Goal: Information Seeking & Learning: Learn about a topic

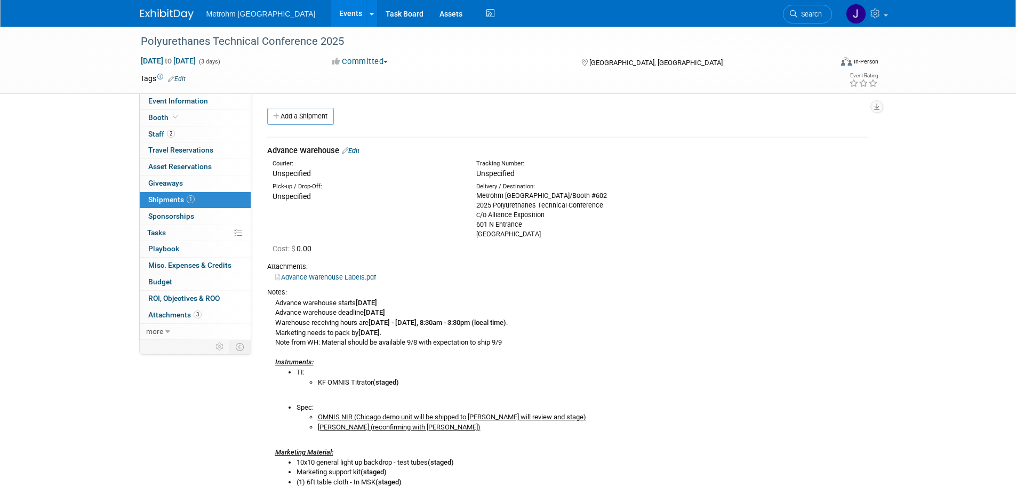
click at [797, 16] on icon at bounding box center [793, 13] width 7 height 7
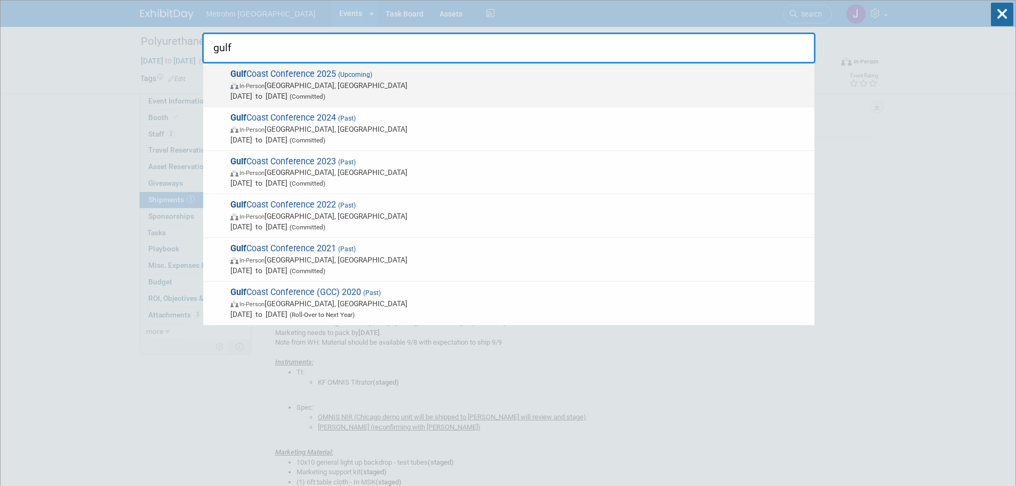
type input "gulf"
click at [551, 70] on span "Gulf Coast Conference 2025 (Upcoming) In-Person [GEOGRAPHIC_DATA], [GEOGRAPHIC_…" at bounding box center [518, 85] width 582 height 33
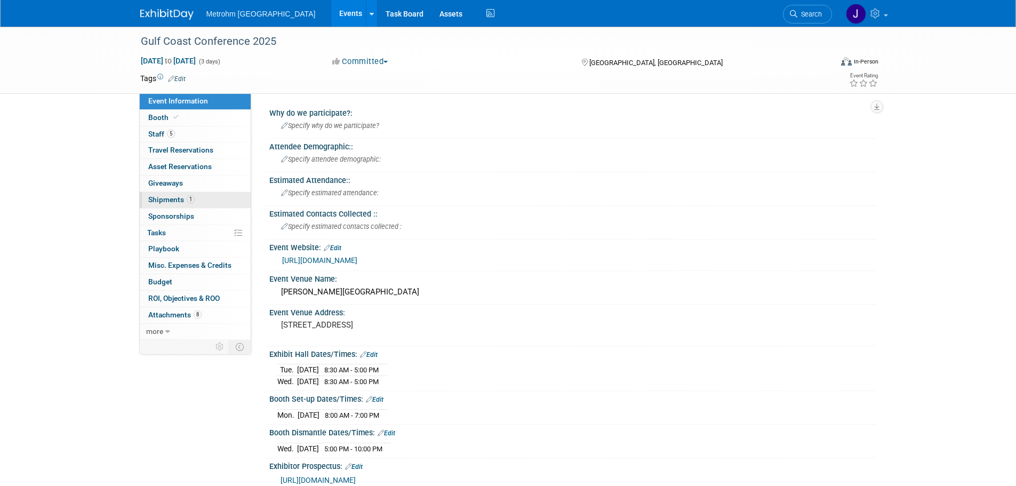
click at [208, 197] on link "1 Shipments 1" at bounding box center [195, 200] width 111 height 16
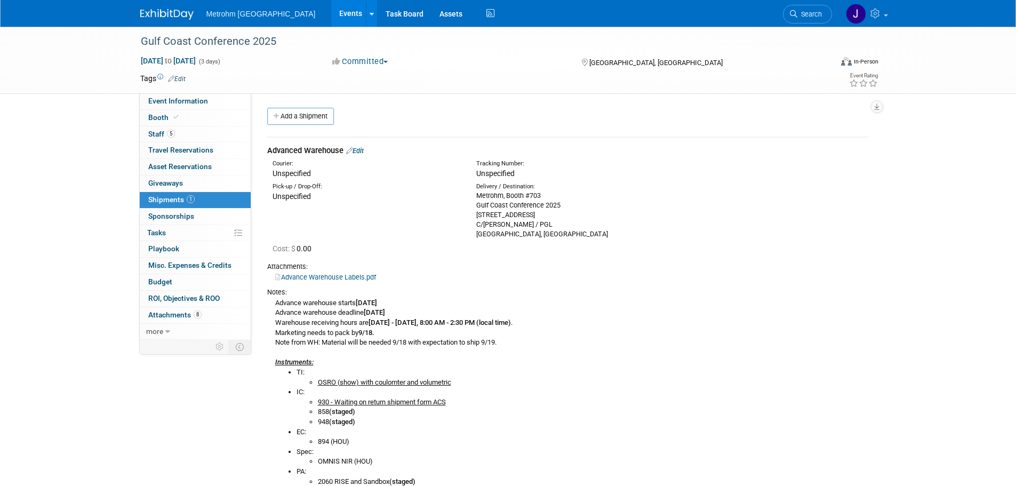
click at [363, 154] on link "Edit" at bounding box center [355, 151] width 18 height 8
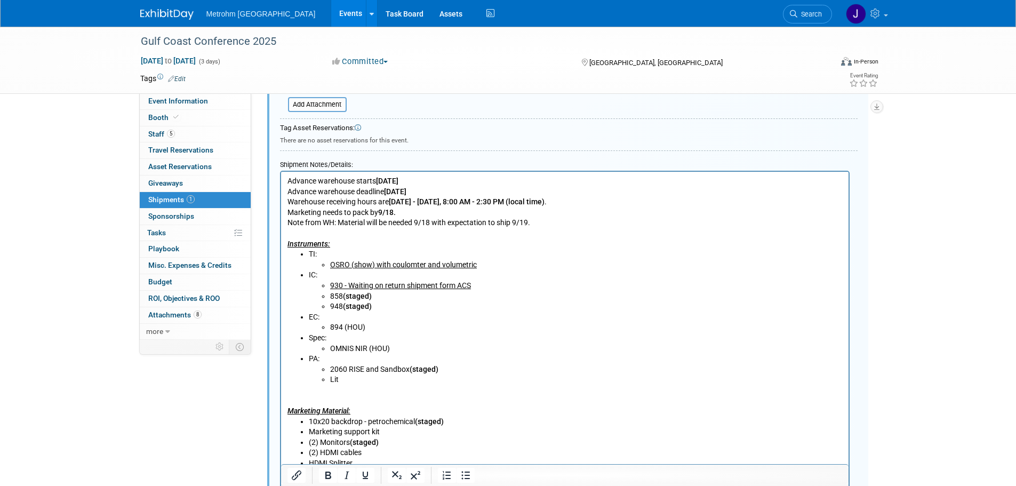
scroll to position [443, 0]
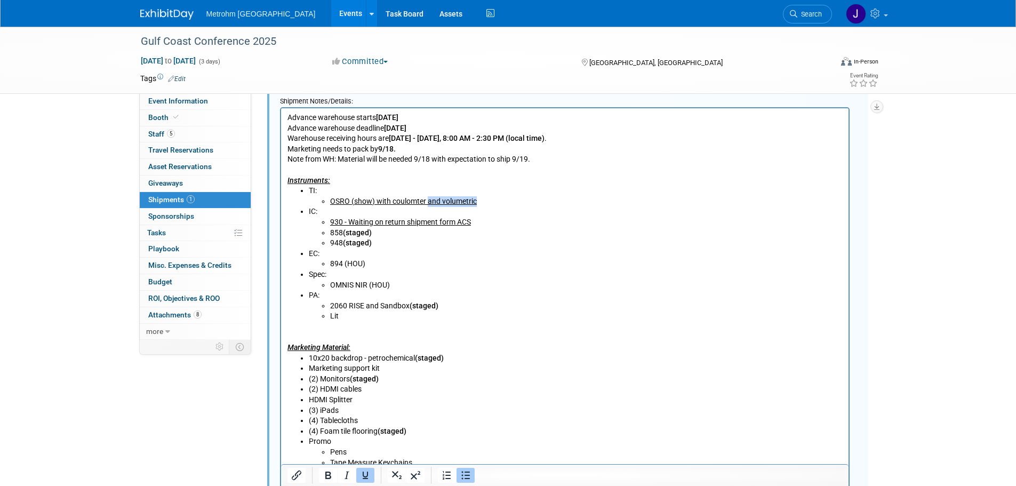
drag, startPoint x: 490, startPoint y: 201, endPoint x: 426, endPoint y: 204, distance: 64.1
click at [426, 204] on li "OSRO (show) with coulomter and volumetric" at bounding box center [586, 201] width 513 height 11
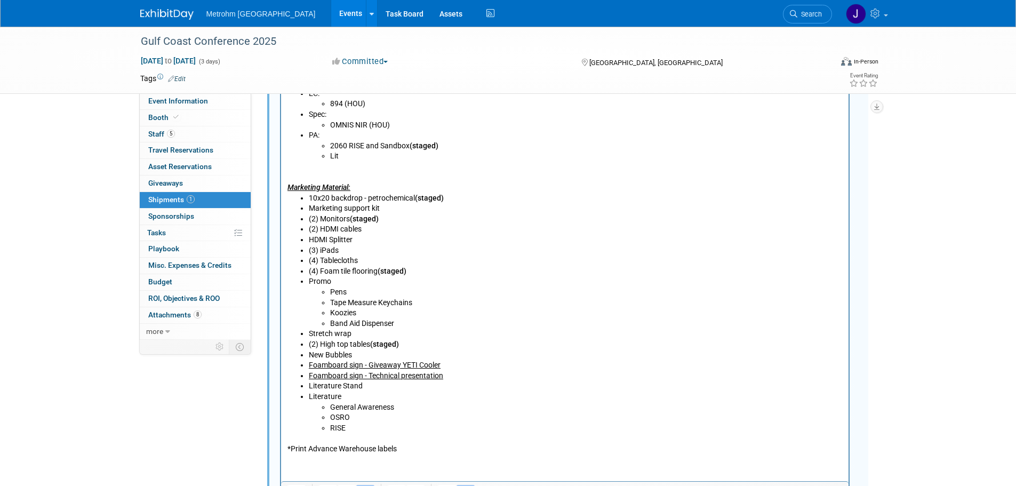
scroll to position [759, 0]
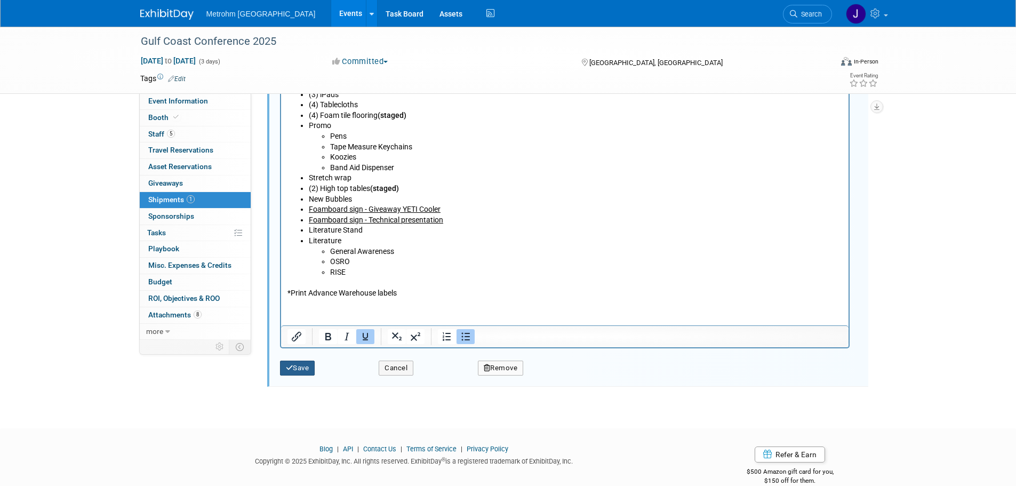
click at [312, 364] on button "Save" at bounding box center [297, 368] width 35 height 15
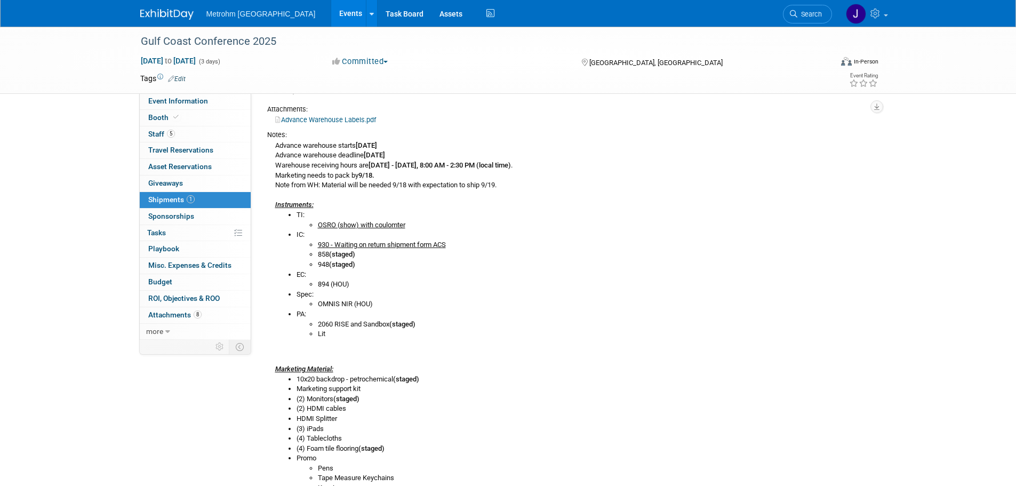
scroll to position [176, 0]
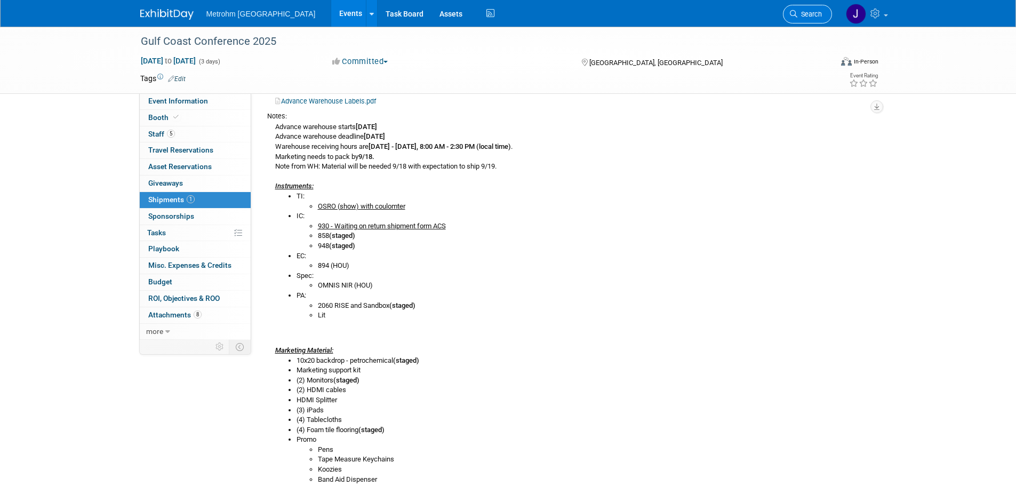
click at [815, 14] on span "Search" at bounding box center [810, 14] width 25 height 8
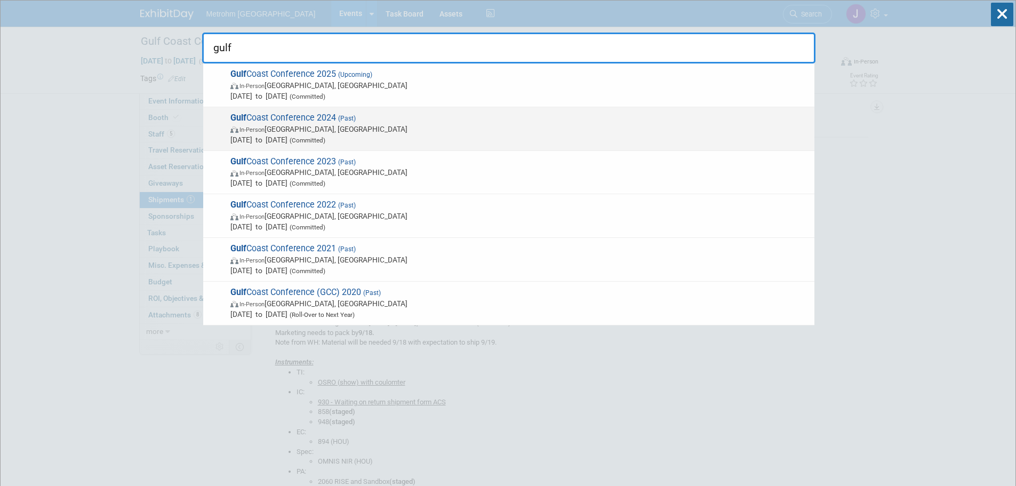
type input "gulf"
click at [490, 113] on span "Gulf Coast Conference 2024 (Past) In-Person Galveston, TX Oct 15, 2024 to Oct 1…" at bounding box center [518, 129] width 582 height 33
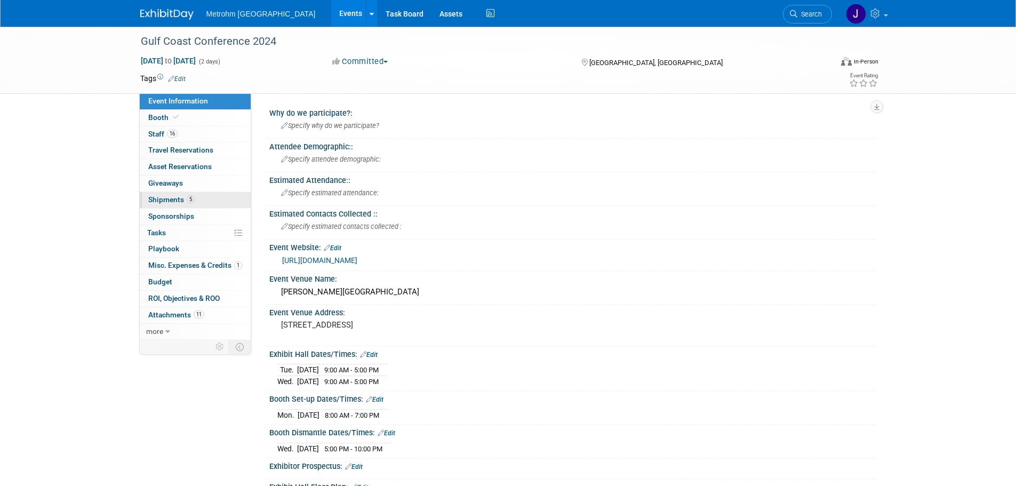
click at [198, 204] on link "5 Shipments 5" at bounding box center [195, 200] width 111 height 16
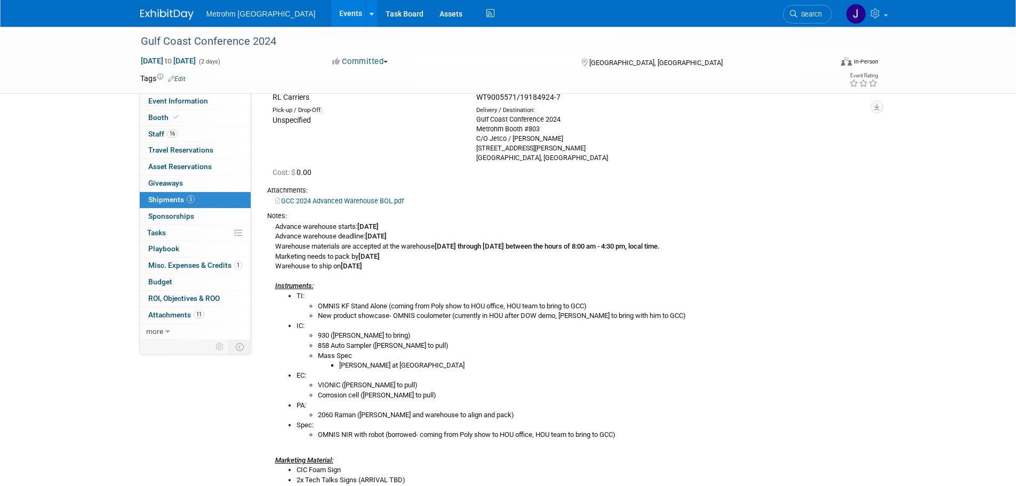
scroll to position [213, 0]
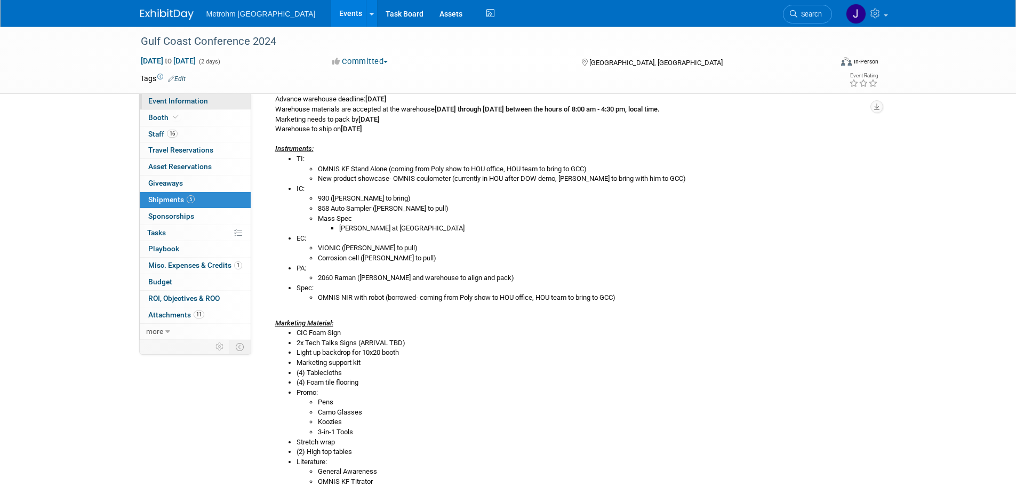
click at [174, 106] on link "Event Information" at bounding box center [195, 101] width 111 height 16
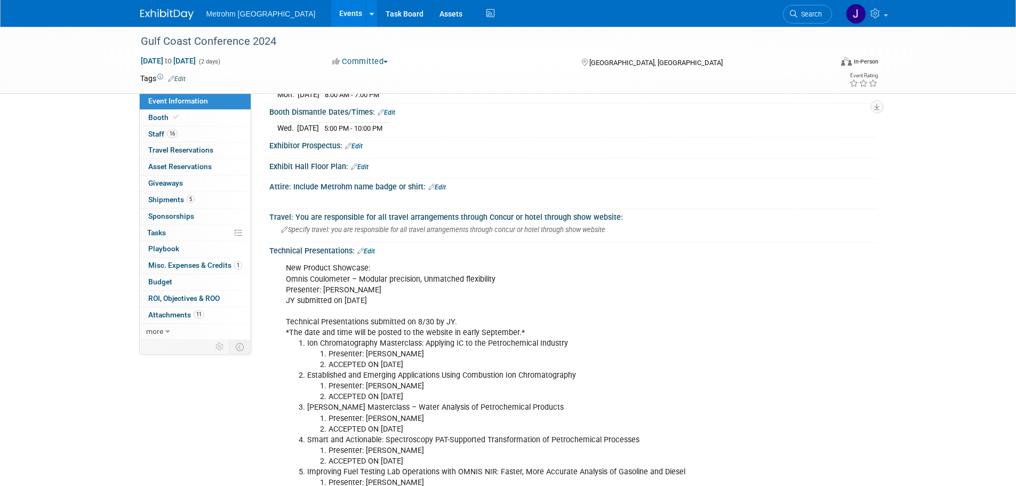
scroll to position [427, 0]
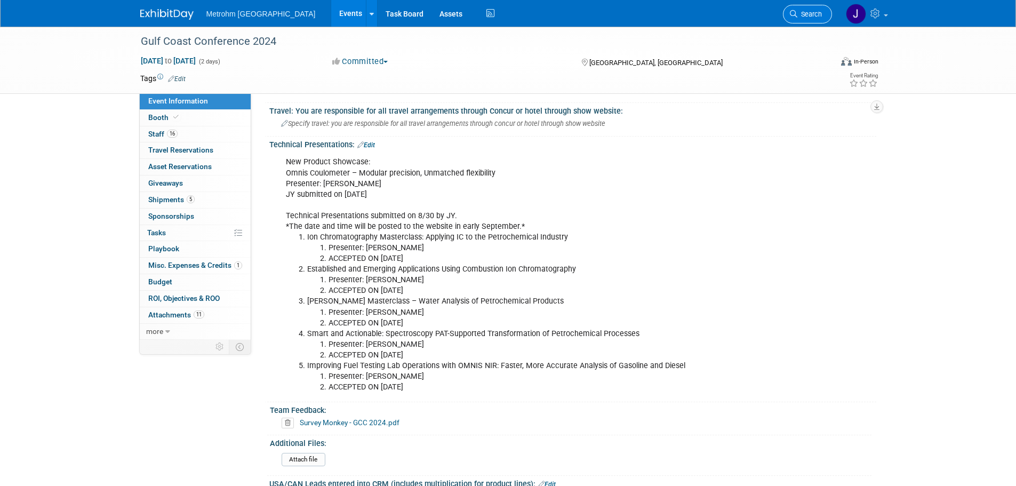
click at [815, 17] on span "Search" at bounding box center [810, 14] width 25 height 8
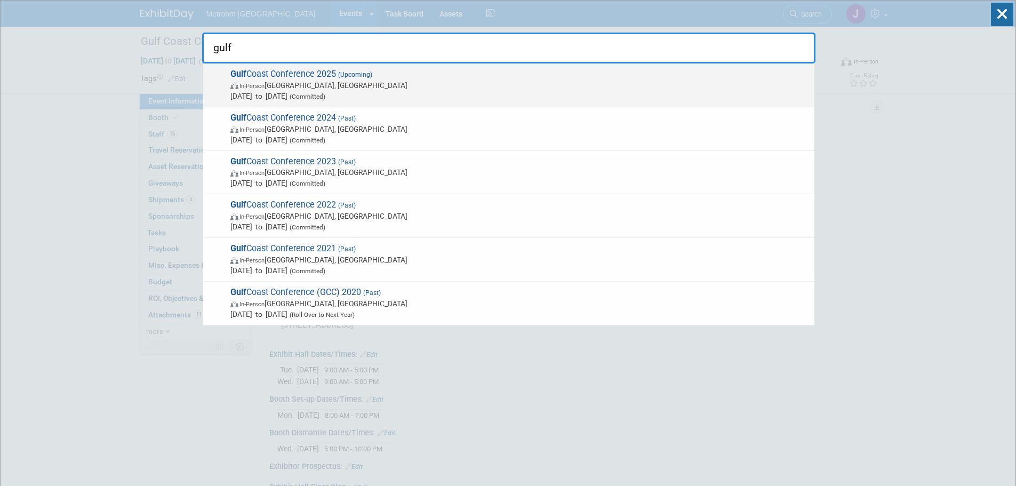
type input "gulf"
click at [466, 86] on span "In-Person Galveston, TX" at bounding box center [519, 85] width 579 height 11
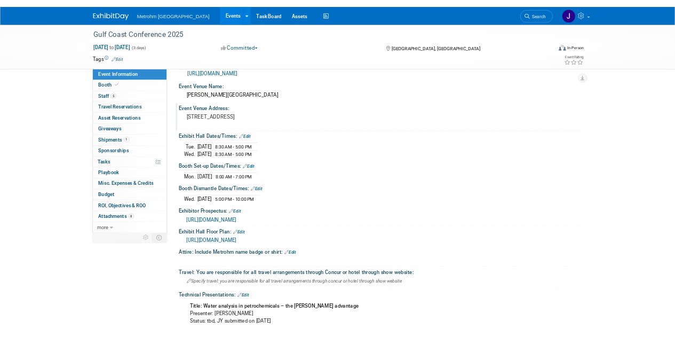
scroll to position [320, 0]
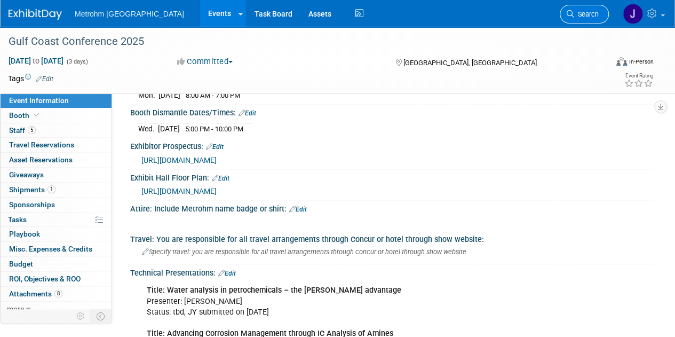
click at [583, 16] on span "Search" at bounding box center [586, 14] width 25 height 8
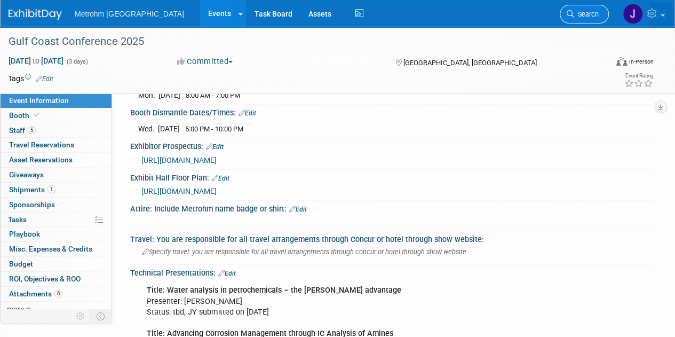
scroll to position [0, 0]
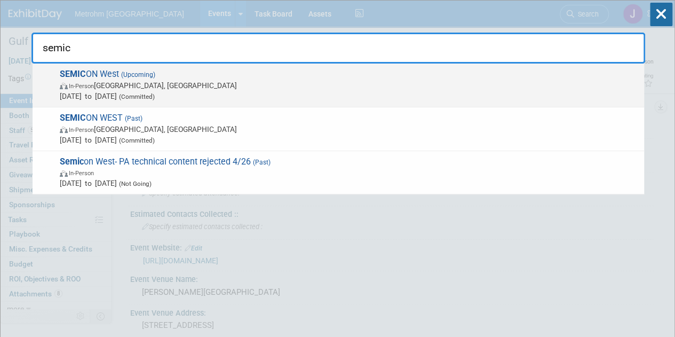
type input "semic"
click at [323, 82] on span "In-Person Phoenix, AZ" at bounding box center [349, 85] width 579 height 11
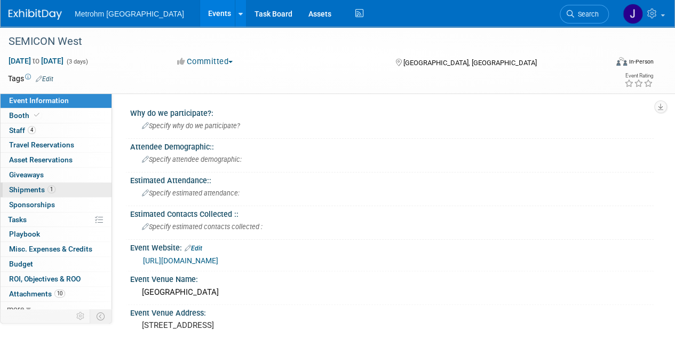
click at [73, 190] on link "1 Shipments 1" at bounding box center [56, 189] width 111 height 14
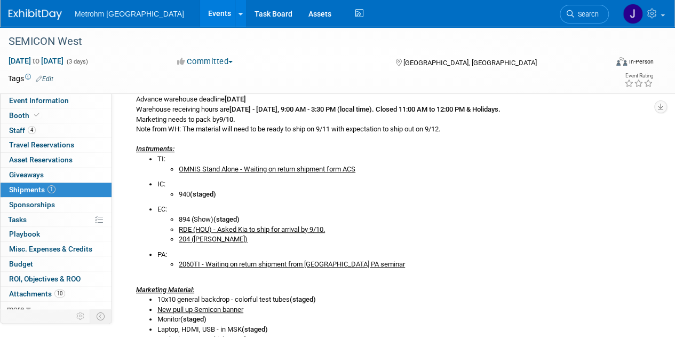
scroll to position [232, 0]
click at [599, 20] on link "Search" at bounding box center [584, 14] width 49 height 19
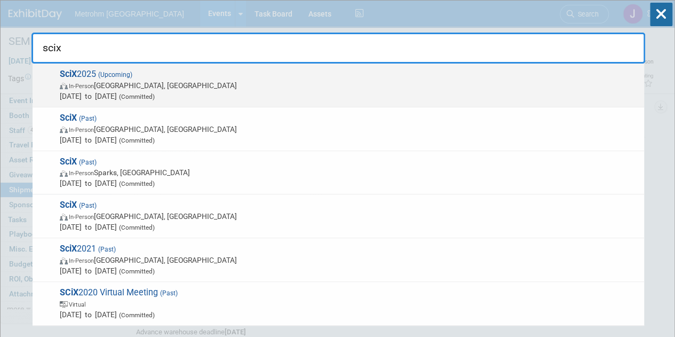
type input "scix"
click at [243, 86] on span "In-Person Louisville, KY" at bounding box center [349, 85] width 579 height 11
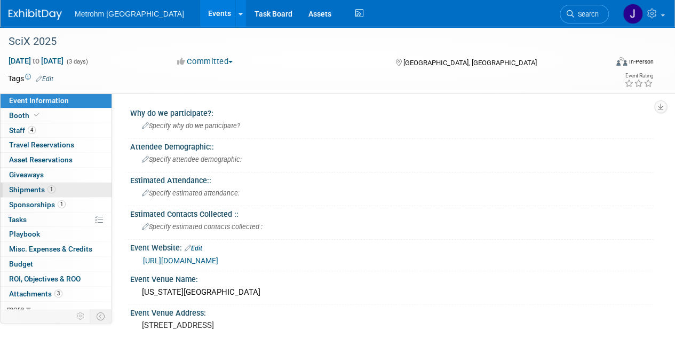
click at [50, 186] on span "1" at bounding box center [51, 189] width 8 height 8
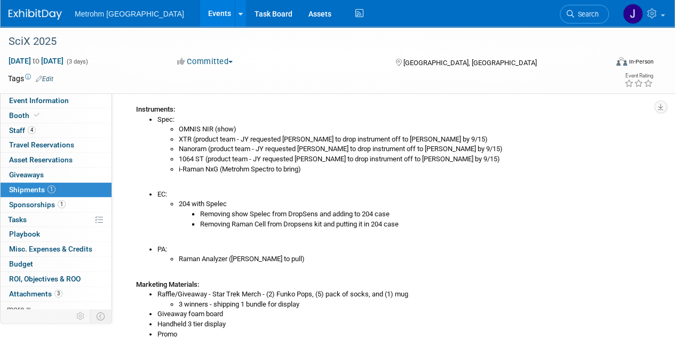
scroll to position [264, 0]
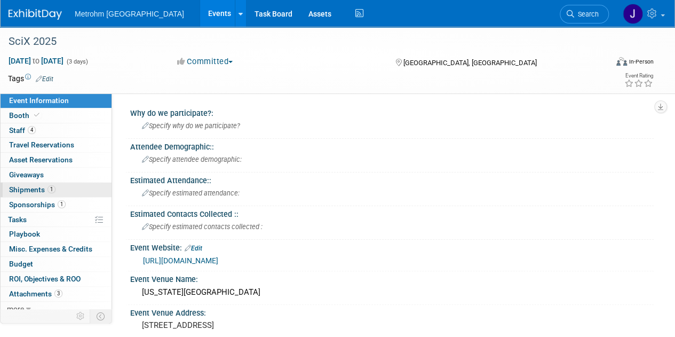
click at [35, 182] on link "1 Shipments 1" at bounding box center [56, 189] width 111 height 14
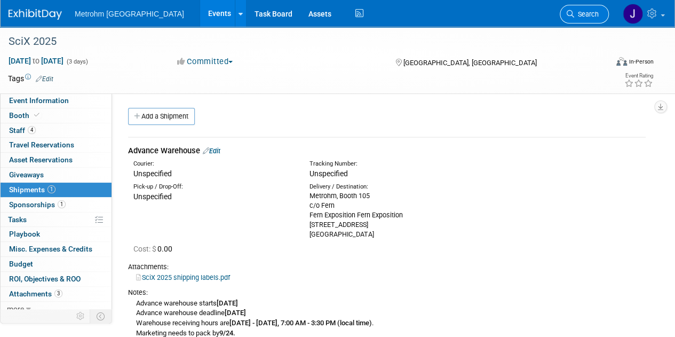
click at [579, 18] on span "Search" at bounding box center [586, 14] width 25 height 8
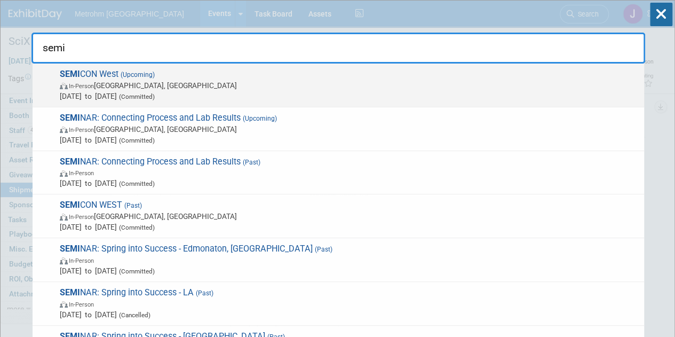
type input "semi"
click at [378, 81] on span "In-Person Phoenix, AZ" at bounding box center [349, 85] width 579 height 11
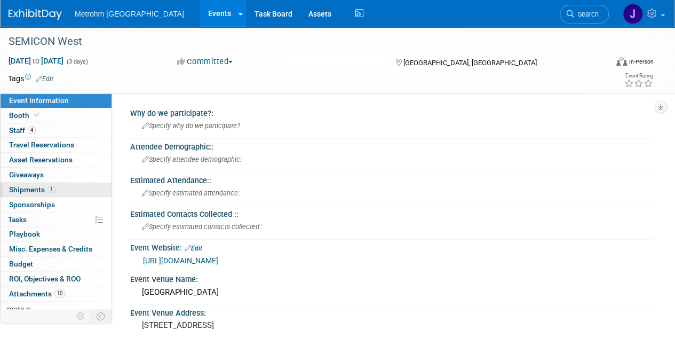
click at [33, 192] on span "Shipments 1" at bounding box center [32, 189] width 46 height 9
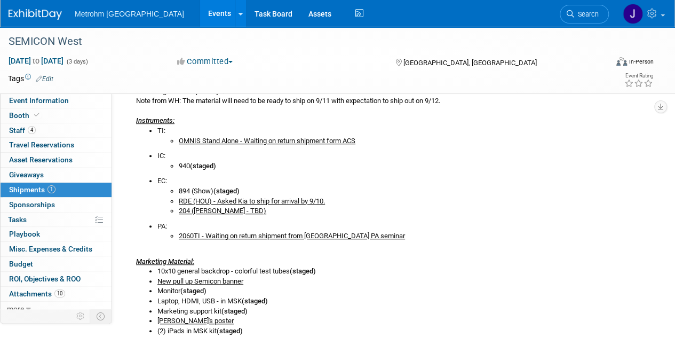
scroll to position [261, 0]
click at [575, 18] on span "Search" at bounding box center [586, 14] width 25 height 8
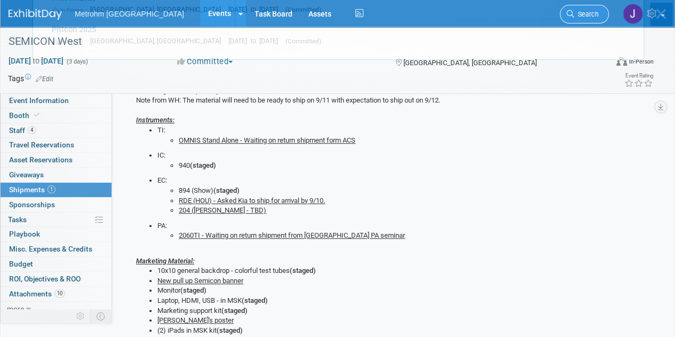
scroll to position [0, 0]
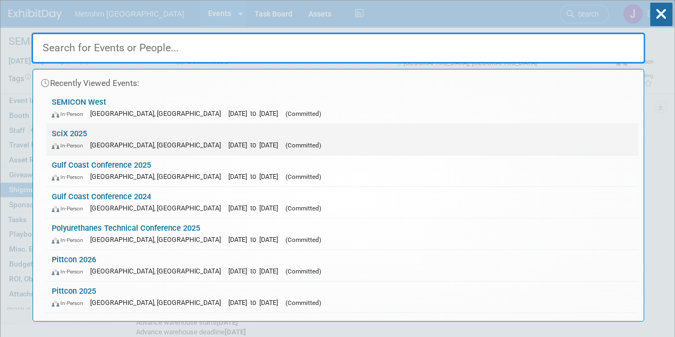
click at [232, 128] on link "SciX 2025 In-Person Louisville, KY Oct 6, 2025 to Oct 8, 2025 (Committed)" at bounding box center [342, 139] width 592 height 31
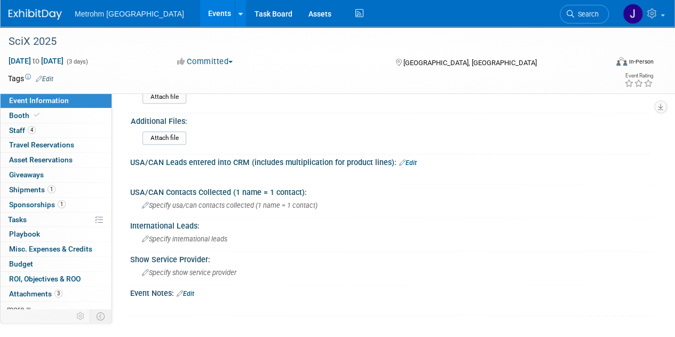
scroll to position [648, 0]
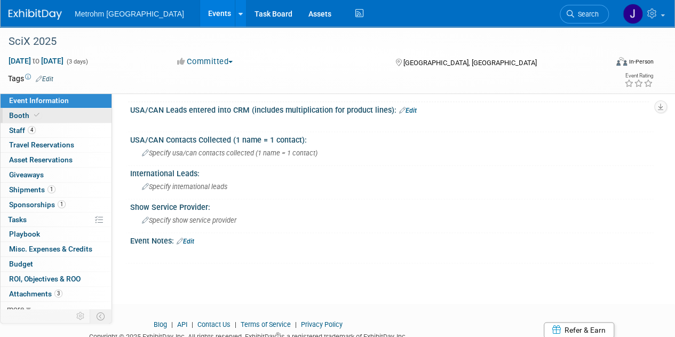
click at [72, 117] on link "Booth" at bounding box center [56, 115] width 111 height 14
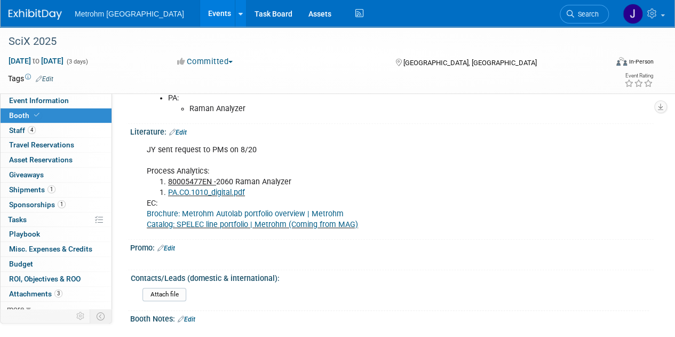
scroll to position [434, 0]
click at [237, 189] on link "PA.CO.1010_digital.pdf" at bounding box center [206, 191] width 77 height 9
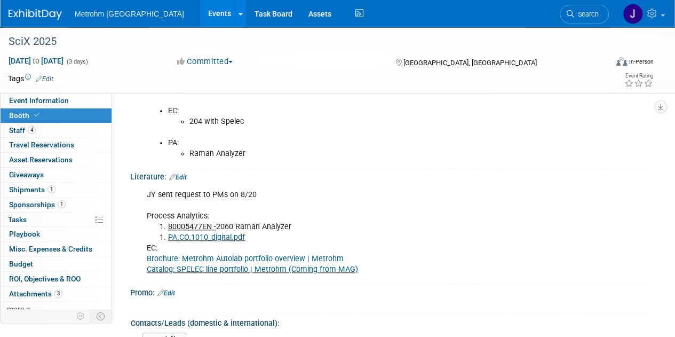
scroll to position [408, 0]
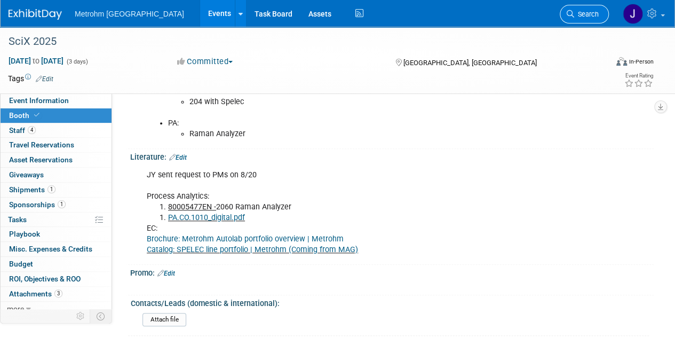
click at [598, 13] on span "Search" at bounding box center [586, 14] width 25 height 8
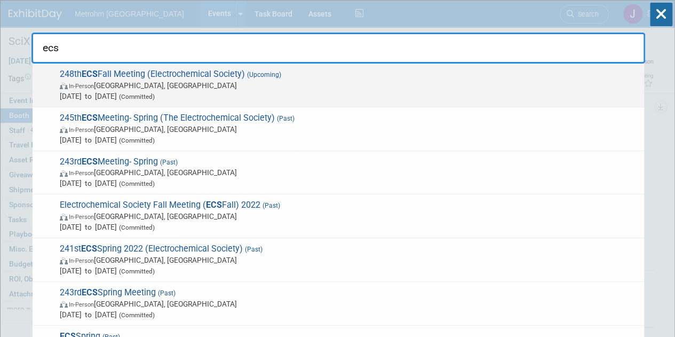
type input "ecs"
click at [297, 81] on span "In-Person [GEOGRAPHIC_DATA], [GEOGRAPHIC_DATA]" at bounding box center [349, 85] width 579 height 11
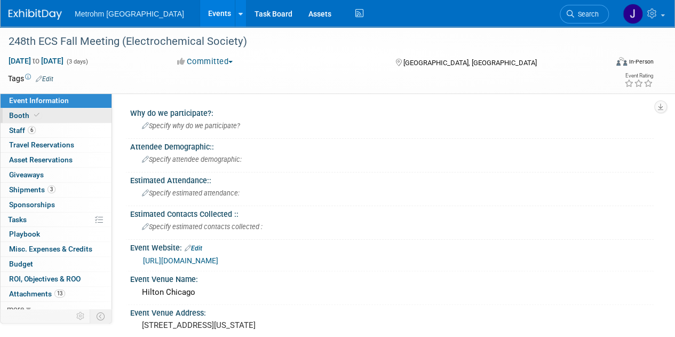
click at [79, 115] on link "Booth" at bounding box center [56, 115] width 111 height 14
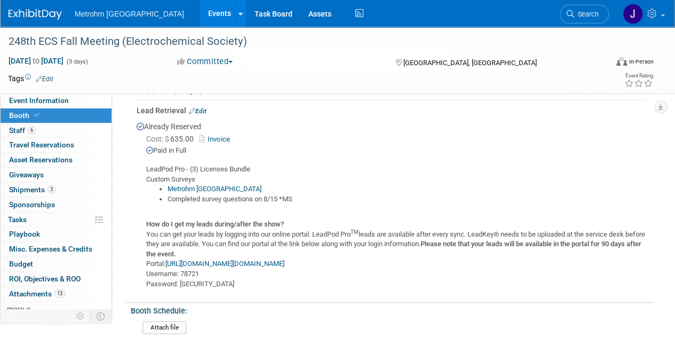
scroll to position [441, 0]
click at [73, 99] on link "Event Information" at bounding box center [56, 100] width 111 height 14
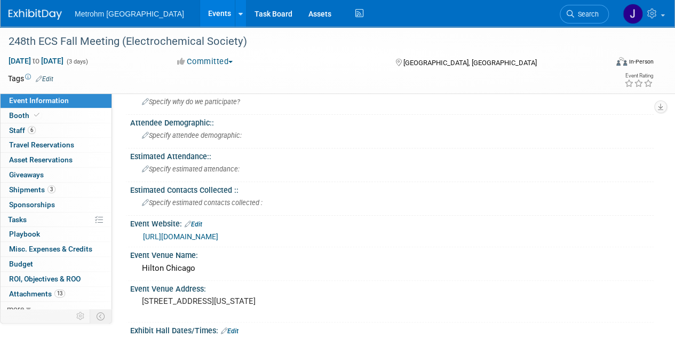
scroll to position [0, 0]
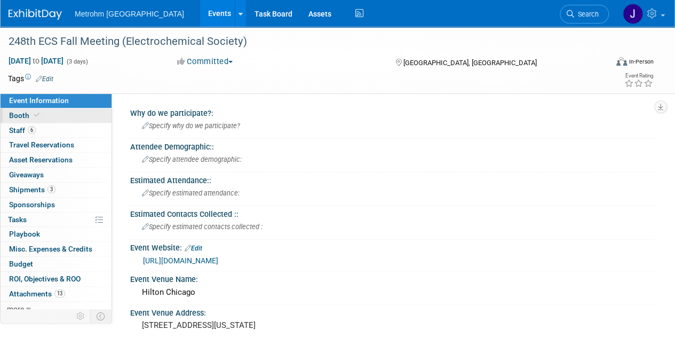
click at [58, 113] on link "Booth" at bounding box center [56, 115] width 111 height 14
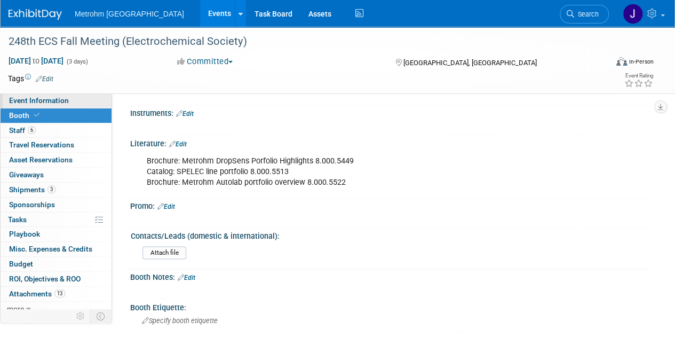
scroll to position [709, 0]
